Goal: Task Accomplishment & Management: Use online tool/utility

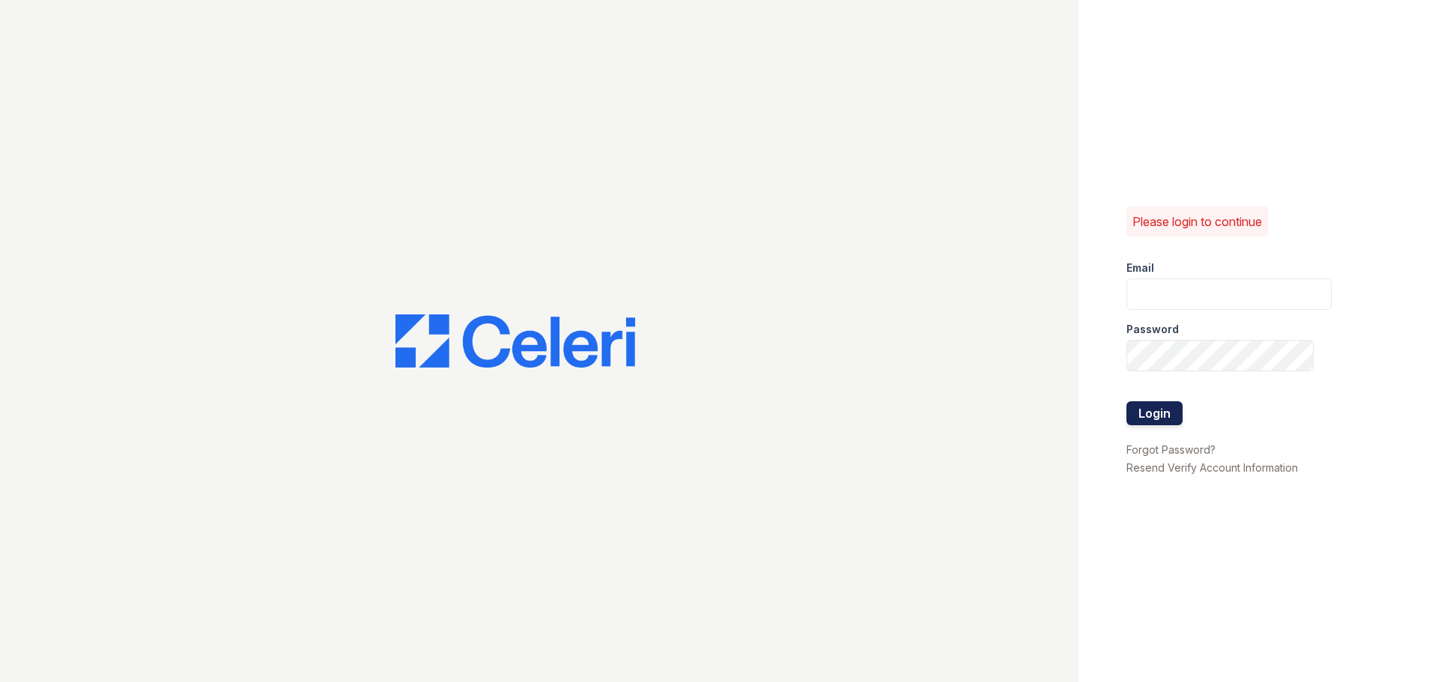
type input "[EMAIL_ADDRESS][DOMAIN_NAME]"
click at [1157, 410] on button "Login" at bounding box center [1154, 413] width 56 height 24
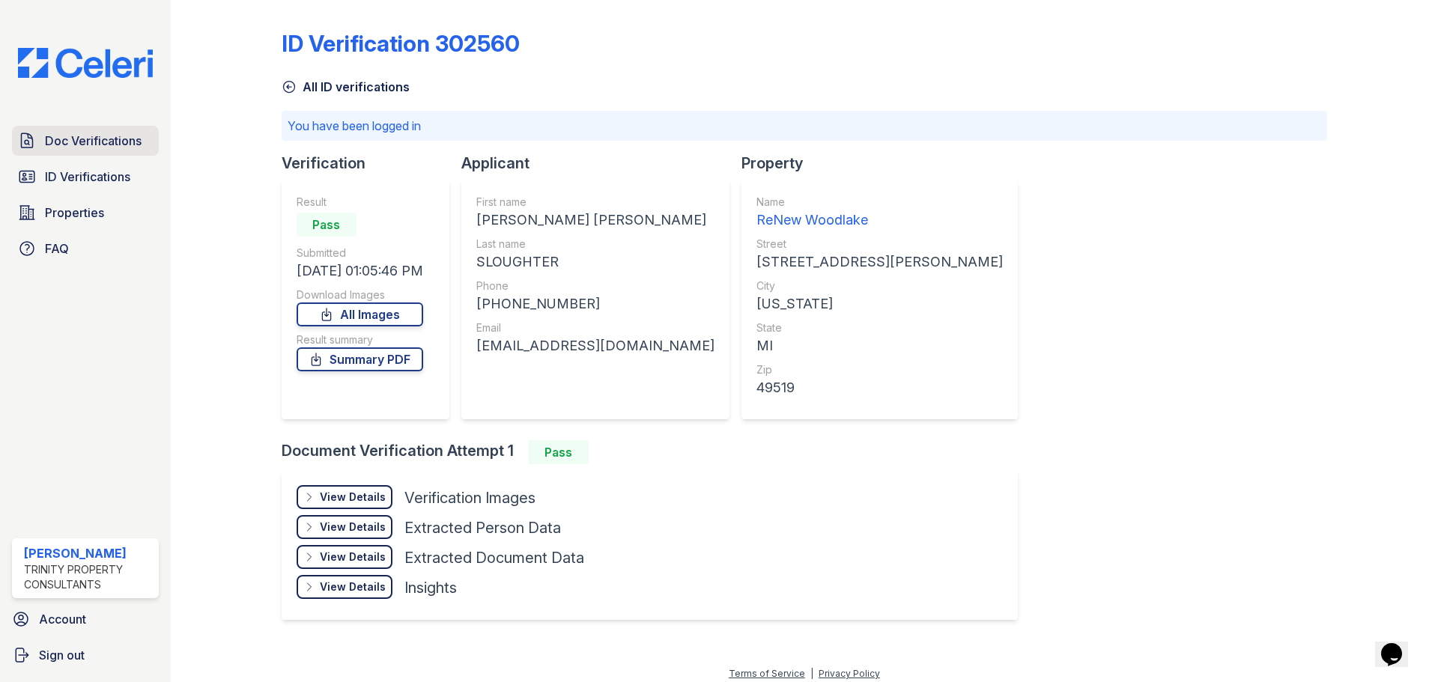
click at [64, 137] on span "Doc Verifications" at bounding box center [93, 141] width 97 height 18
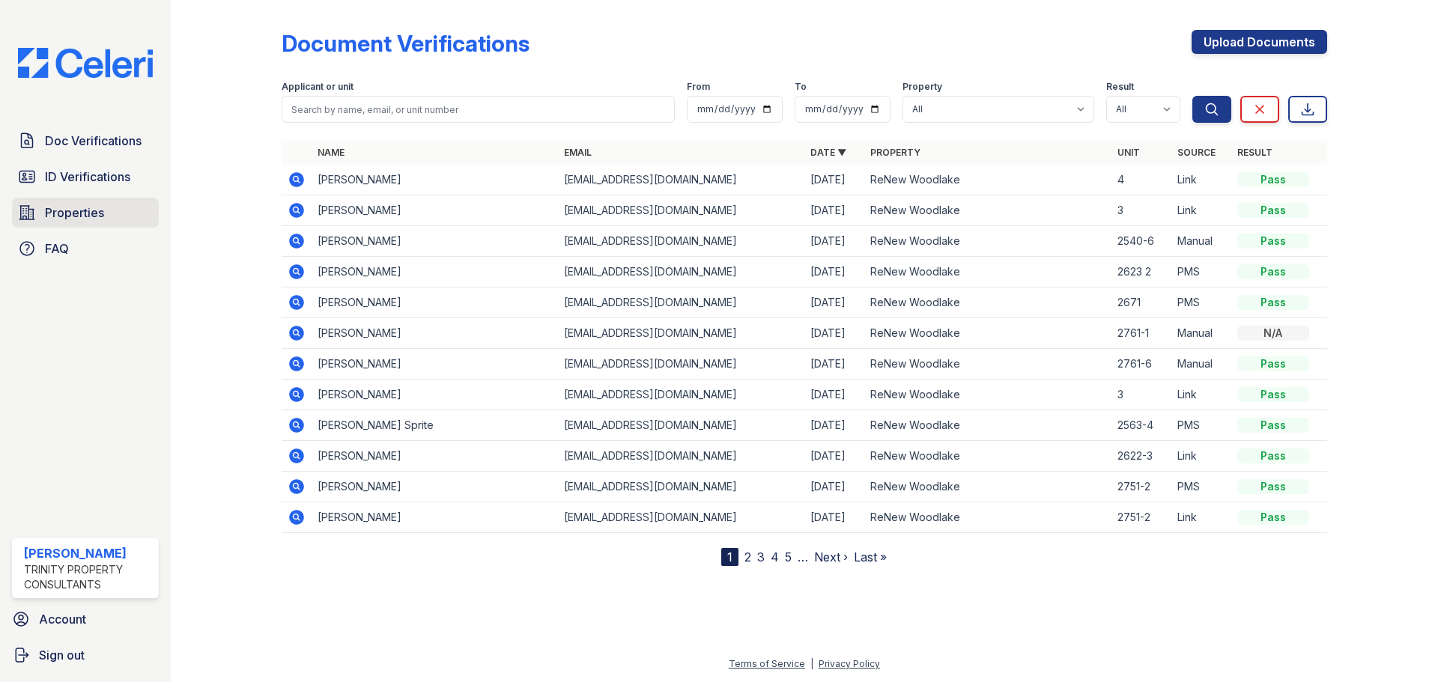
click at [118, 206] on link "Properties" at bounding box center [85, 213] width 147 height 30
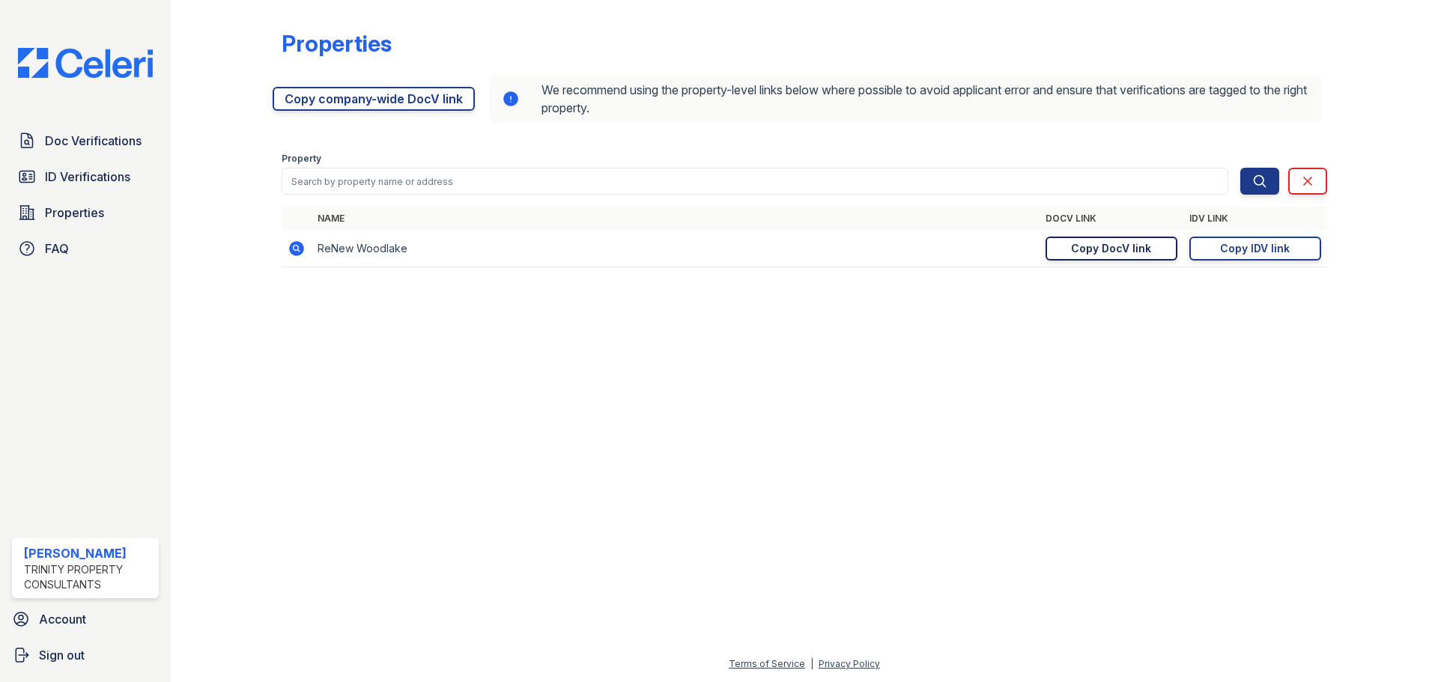
click at [1136, 252] on div "Copy DocV link" at bounding box center [1111, 248] width 80 height 15
